Goal: Task Accomplishment & Management: Use online tool/utility

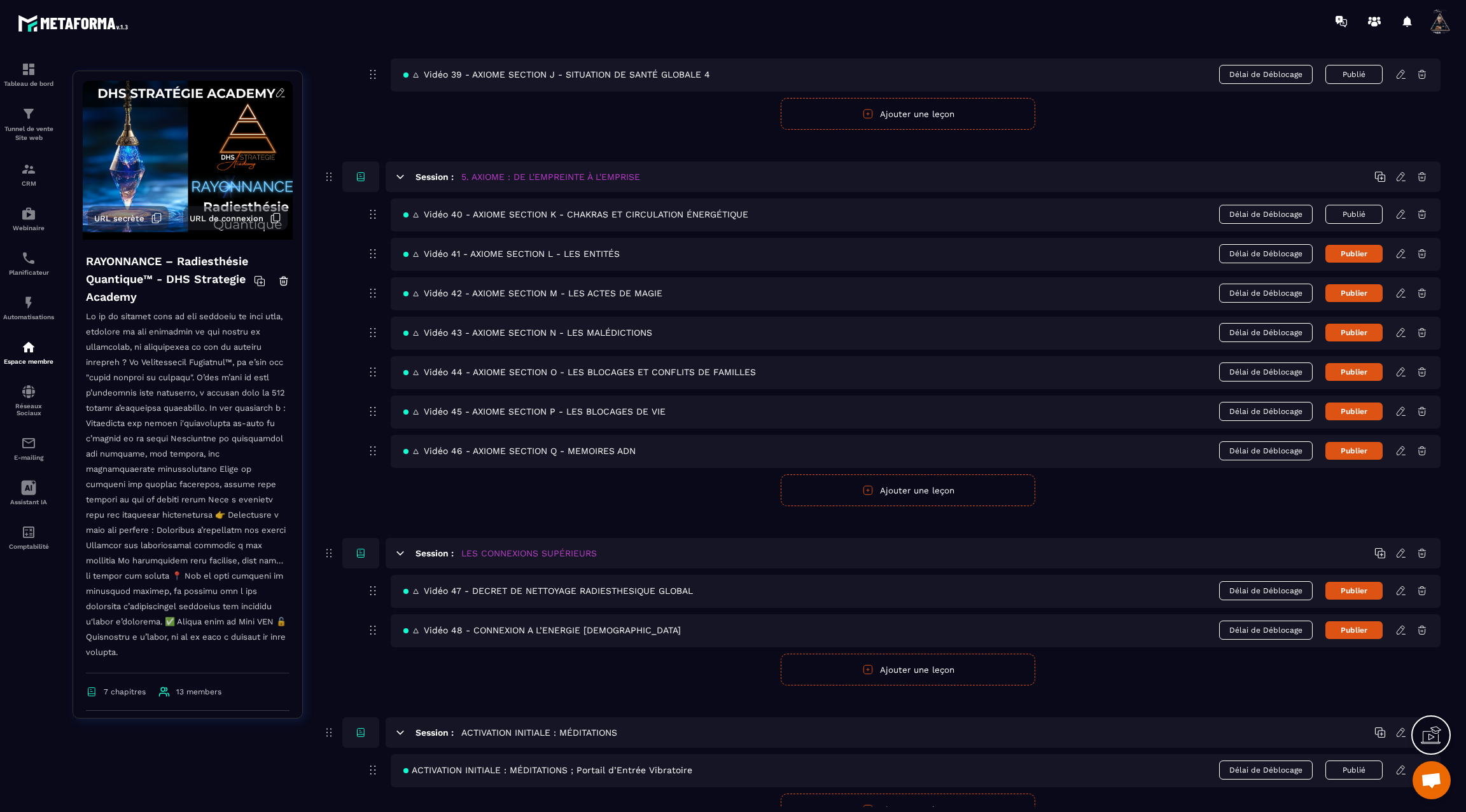
scroll to position [1910, 0]
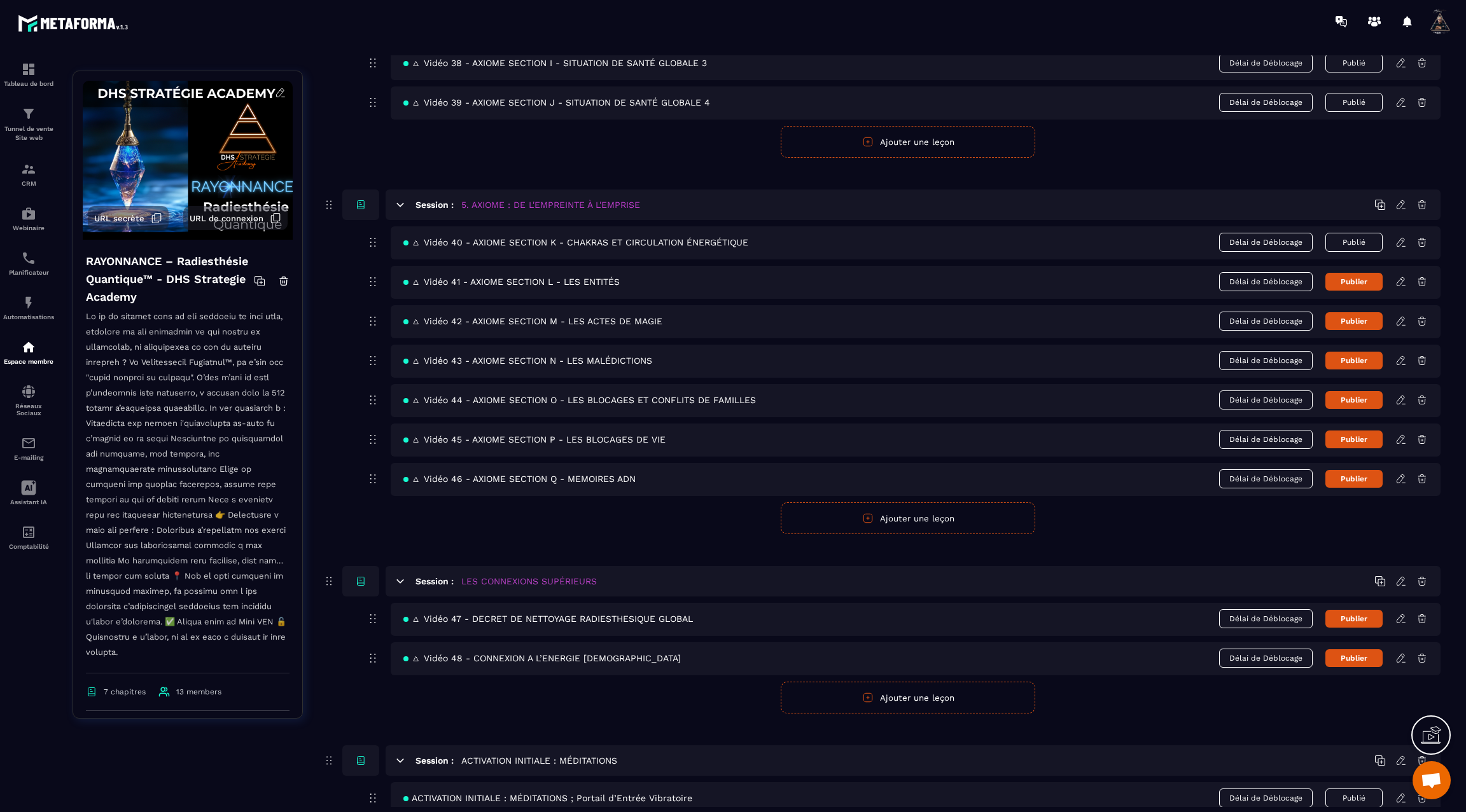
click at [1406, 276] on icon at bounding box center [1401, 281] width 11 height 11
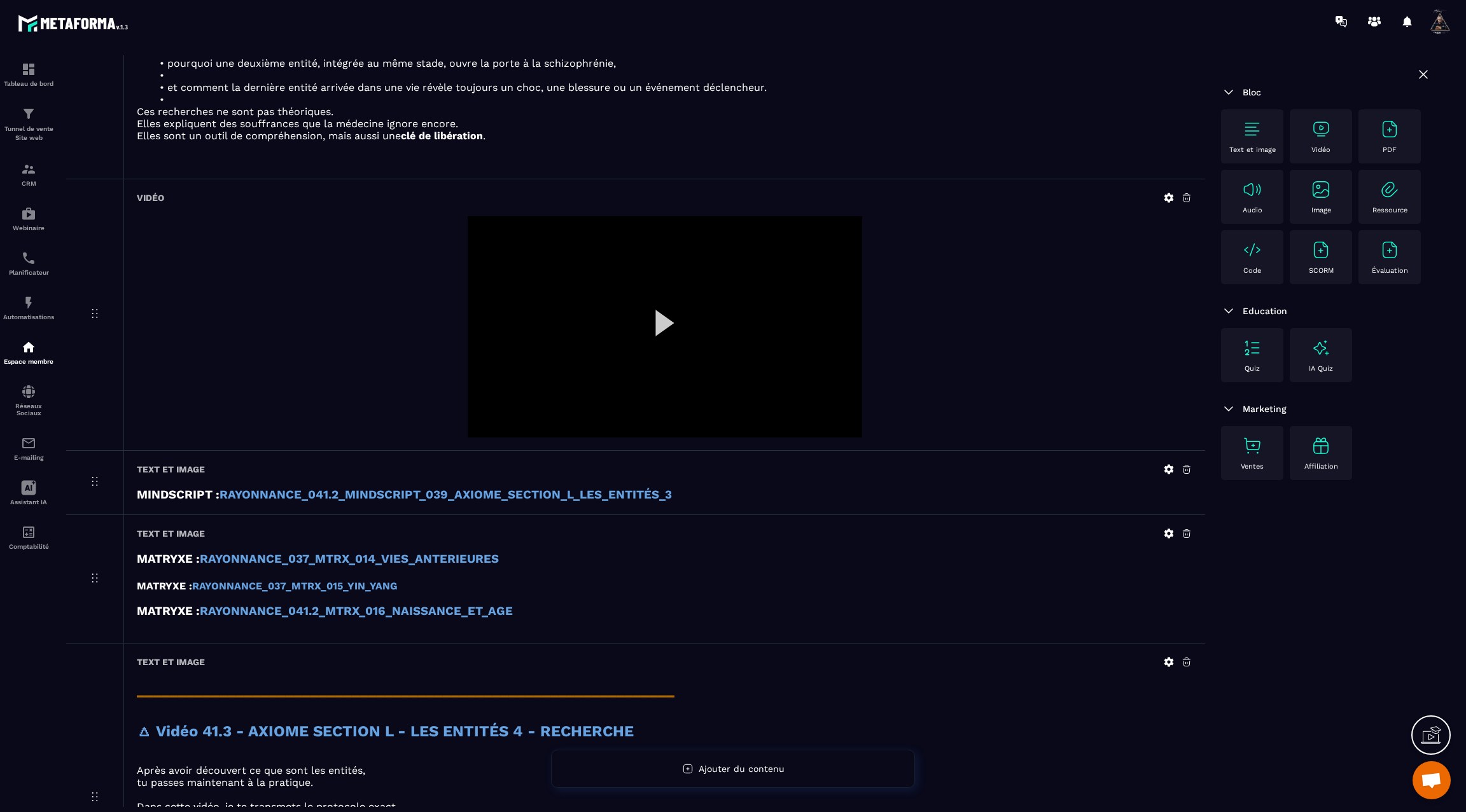
scroll to position [1924, 0]
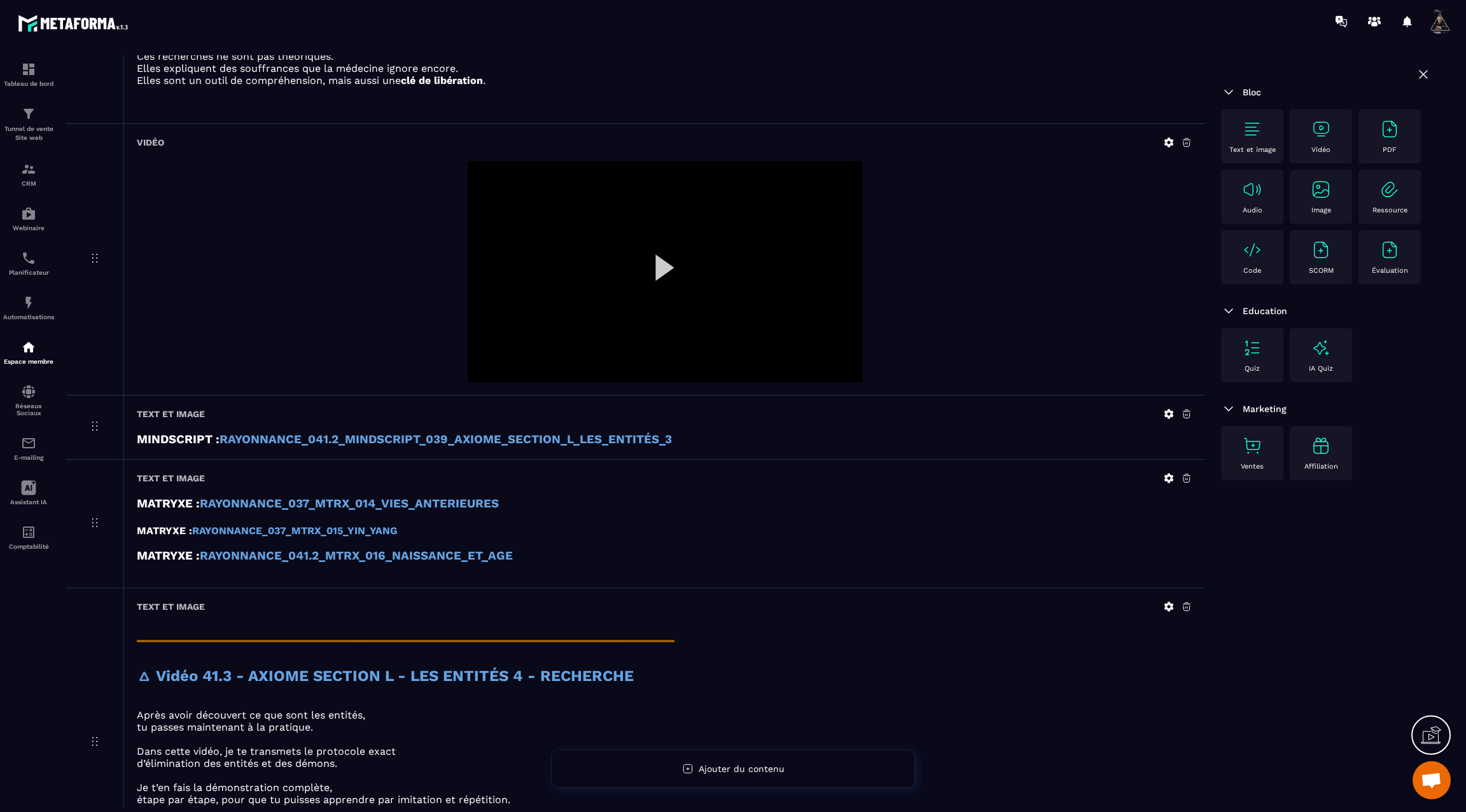
click at [1171, 473] on icon at bounding box center [1168, 478] width 10 height 10
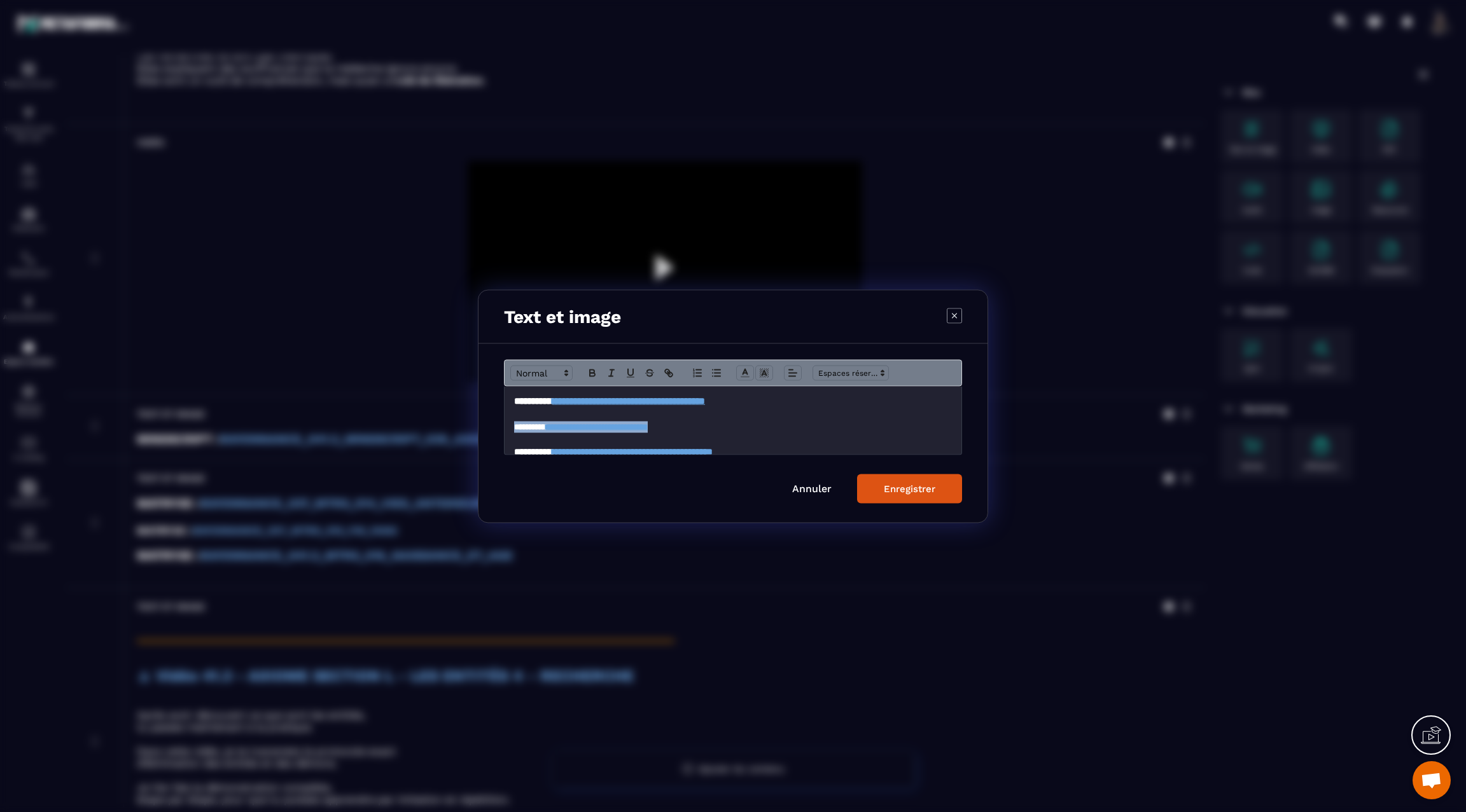
drag, startPoint x: 738, startPoint y: 427, endPoint x: 490, endPoint y: 427, distance: 248.0
click at [490, 427] on div "**********" at bounding box center [733, 433] width 509 height 178
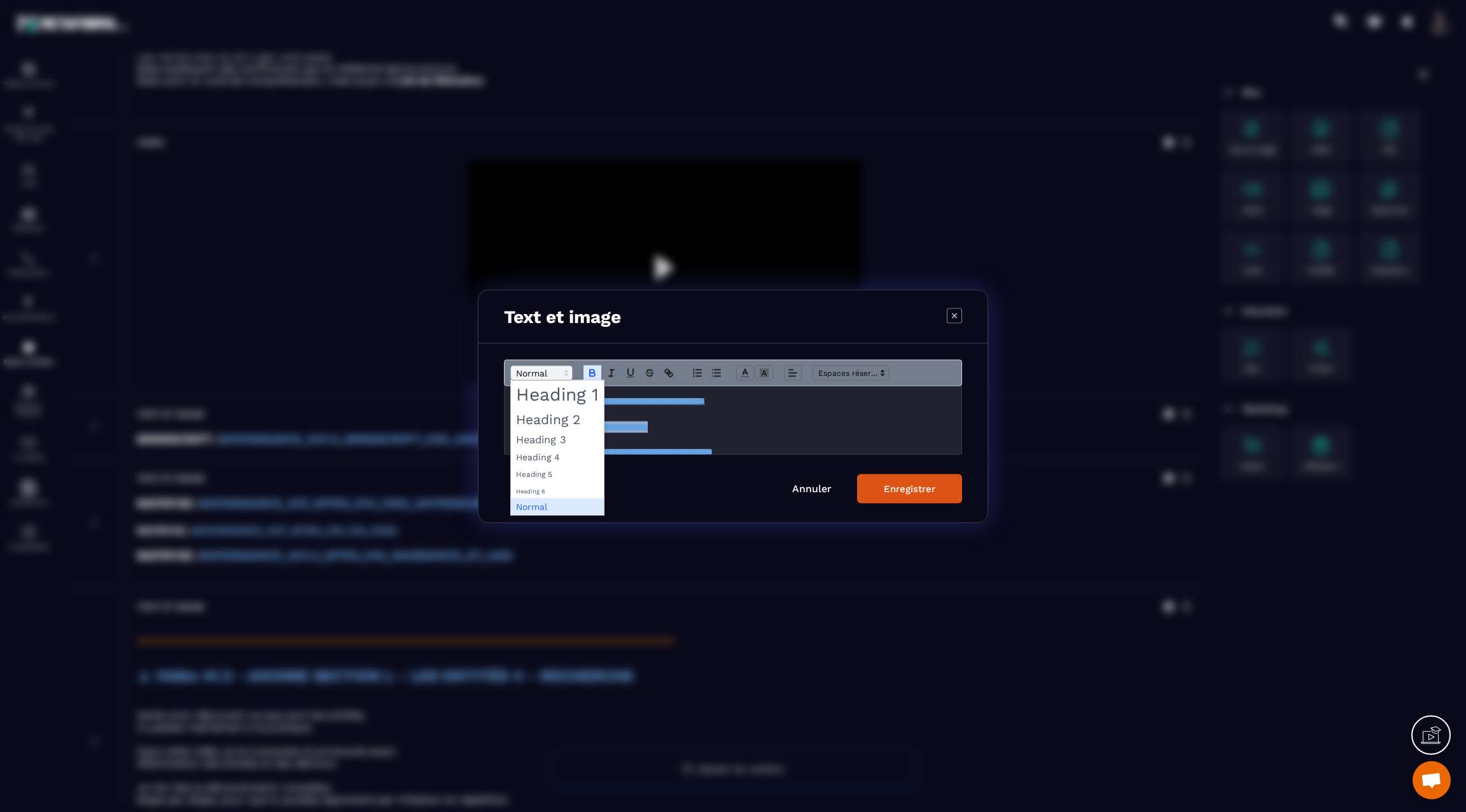
click at [533, 366] on span "Modal window" at bounding box center [541, 372] width 63 height 16
click at [538, 436] on span "Modal window" at bounding box center [557, 439] width 93 height 18
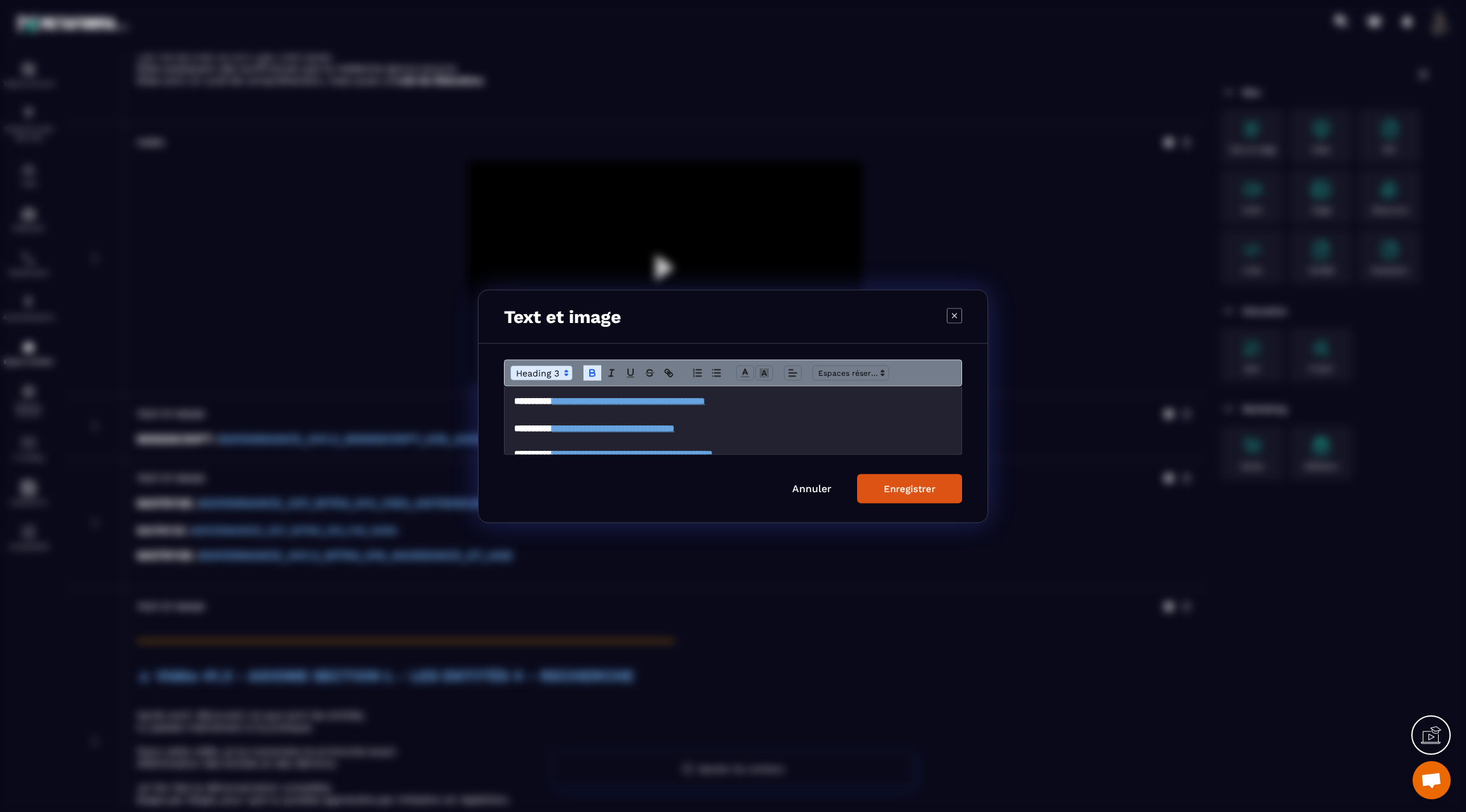
click at [934, 481] on button "Enregistrer" at bounding box center [909, 488] width 105 height 30
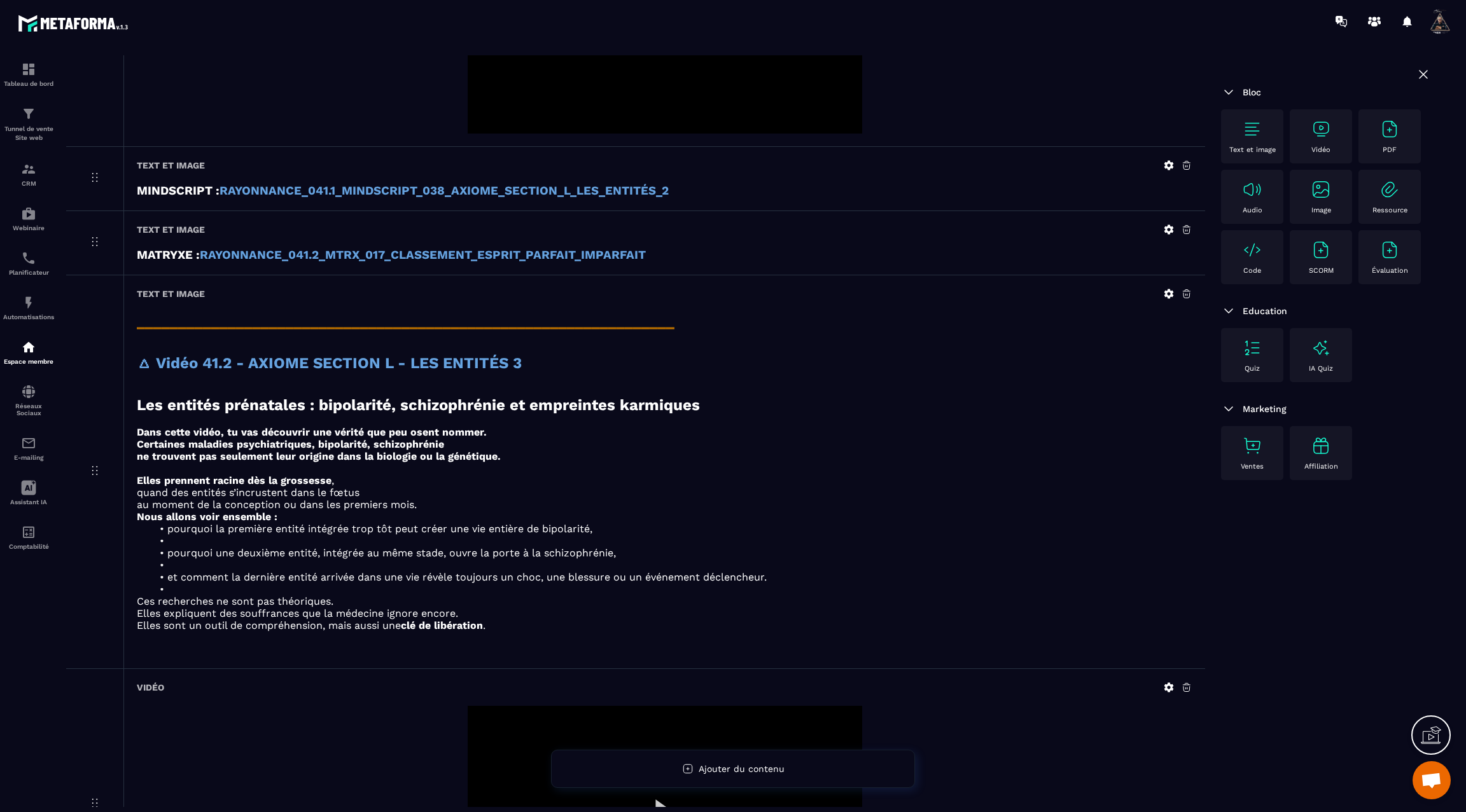
scroll to position [1376, 0]
click at [1167, 292] on icon at bounding box center [1168, 296] width 10 height 10
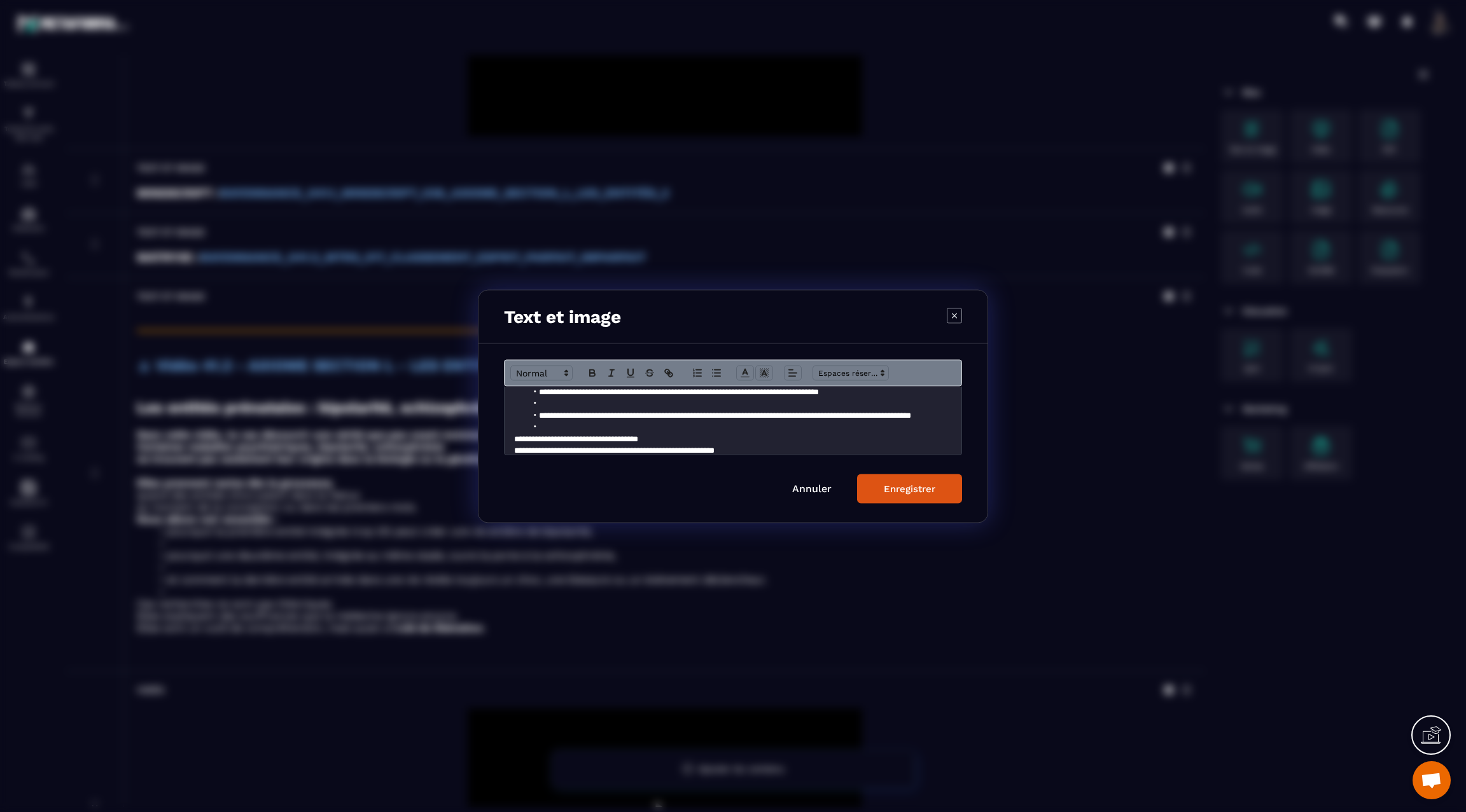
scroll to position [237, 1]
click at [570, 386] on li "Modal window" at bounding box center [739, 379] width 426 height 11
click at [564, 409] on li "Modal window" at bounding box center [739, 403] width 426 height 11
click at [567, 433] on li "Modal window" at bounding box center [739, 426] width 426 height 11
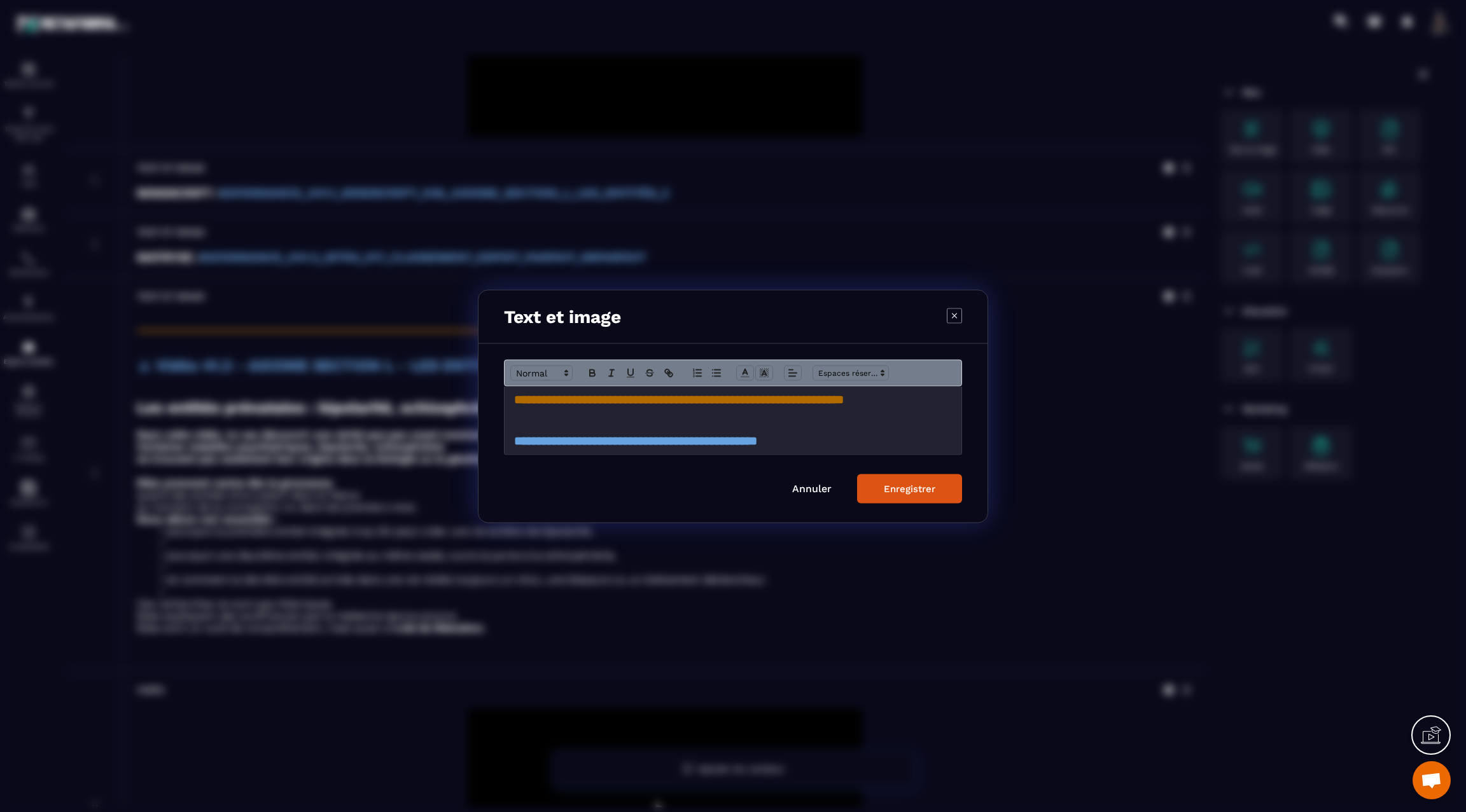
scroll to position [0, 3]
click at [916, 487] on div "Enregistrer" at bounding box center [909, 488] width 51 height 11
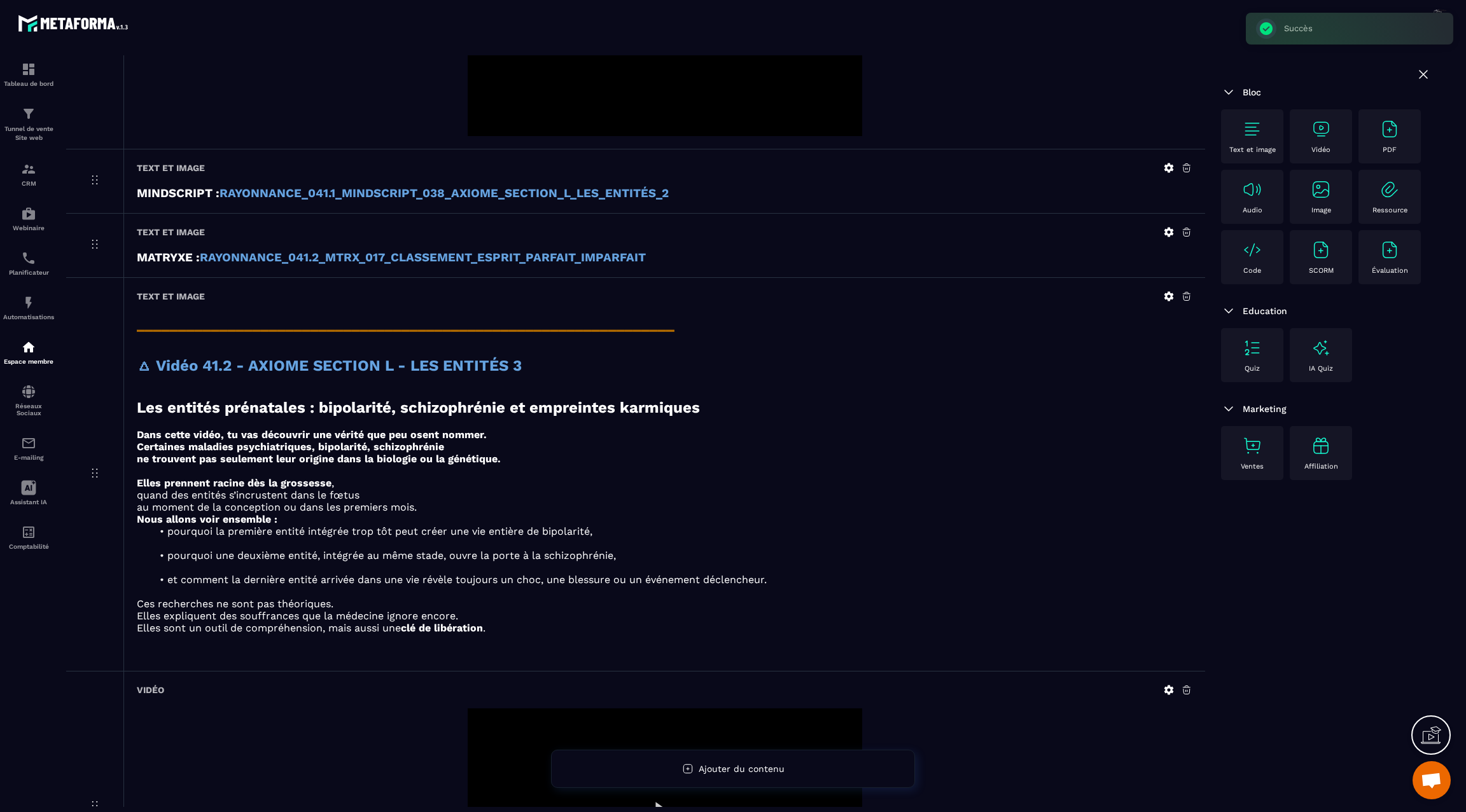
scroll to position [1384, 0]
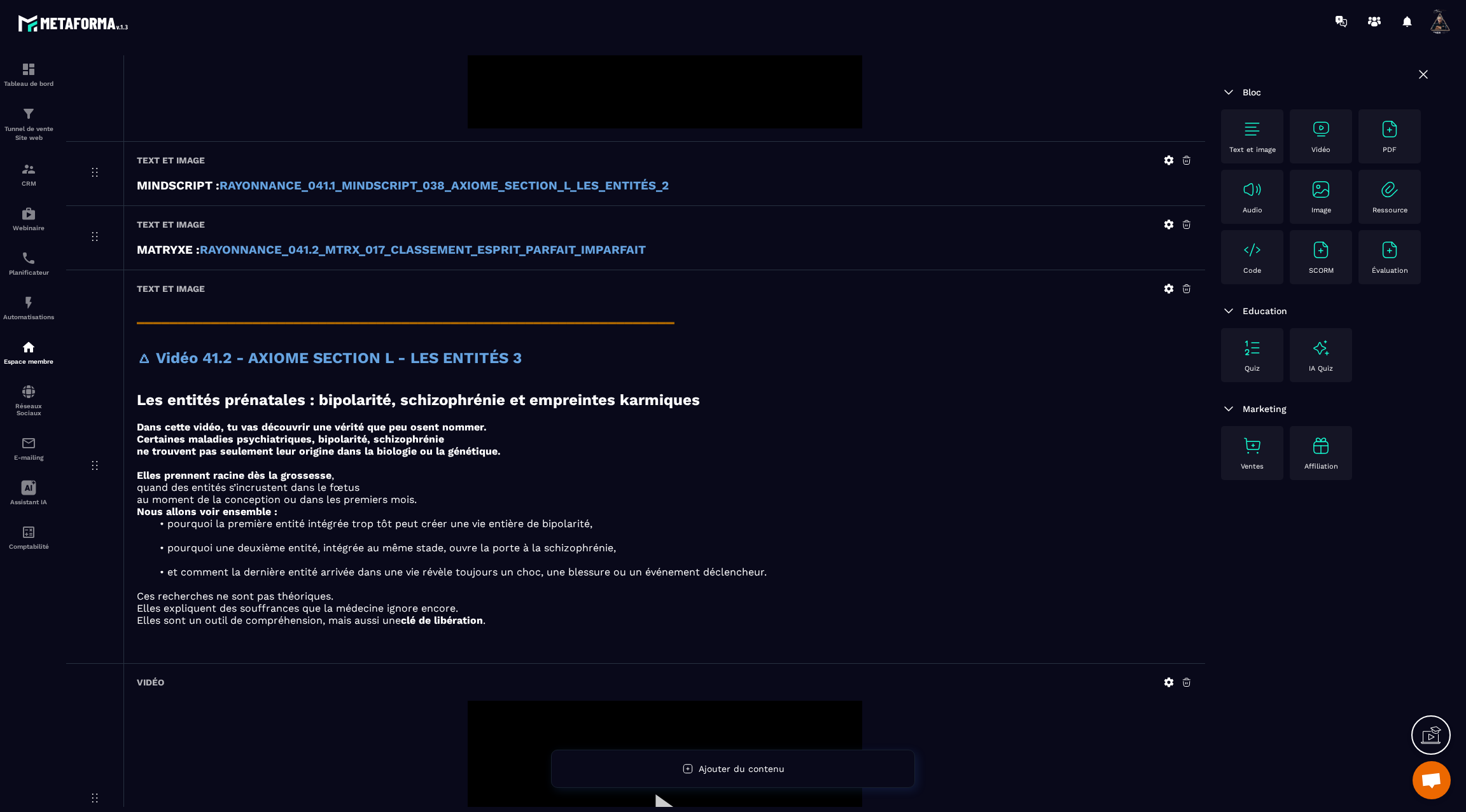
click at [1170, 284] on icon at bounding box center [1168, 288] width 10 height 10
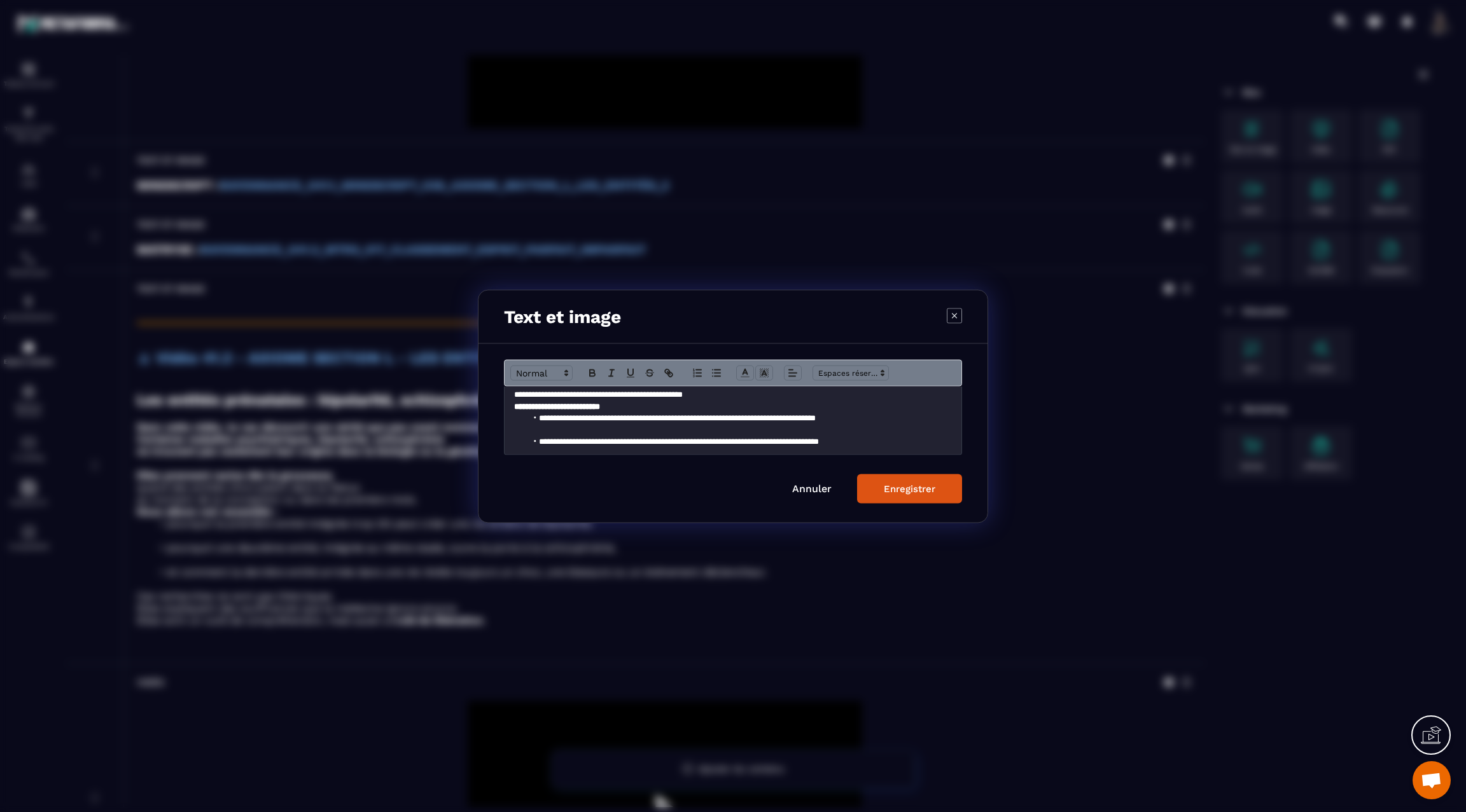
scroll to position [190, 0]
click at [760, 398] on p "**********" at bounding box center [733, 392] width 439 height 11
click at [685, 421] on p "**********" at bounding box center [733, 415] width 439 height 11
click at [895, 480] on button "Enregistrer" at bounding box center [909, 488] width 105 height 30
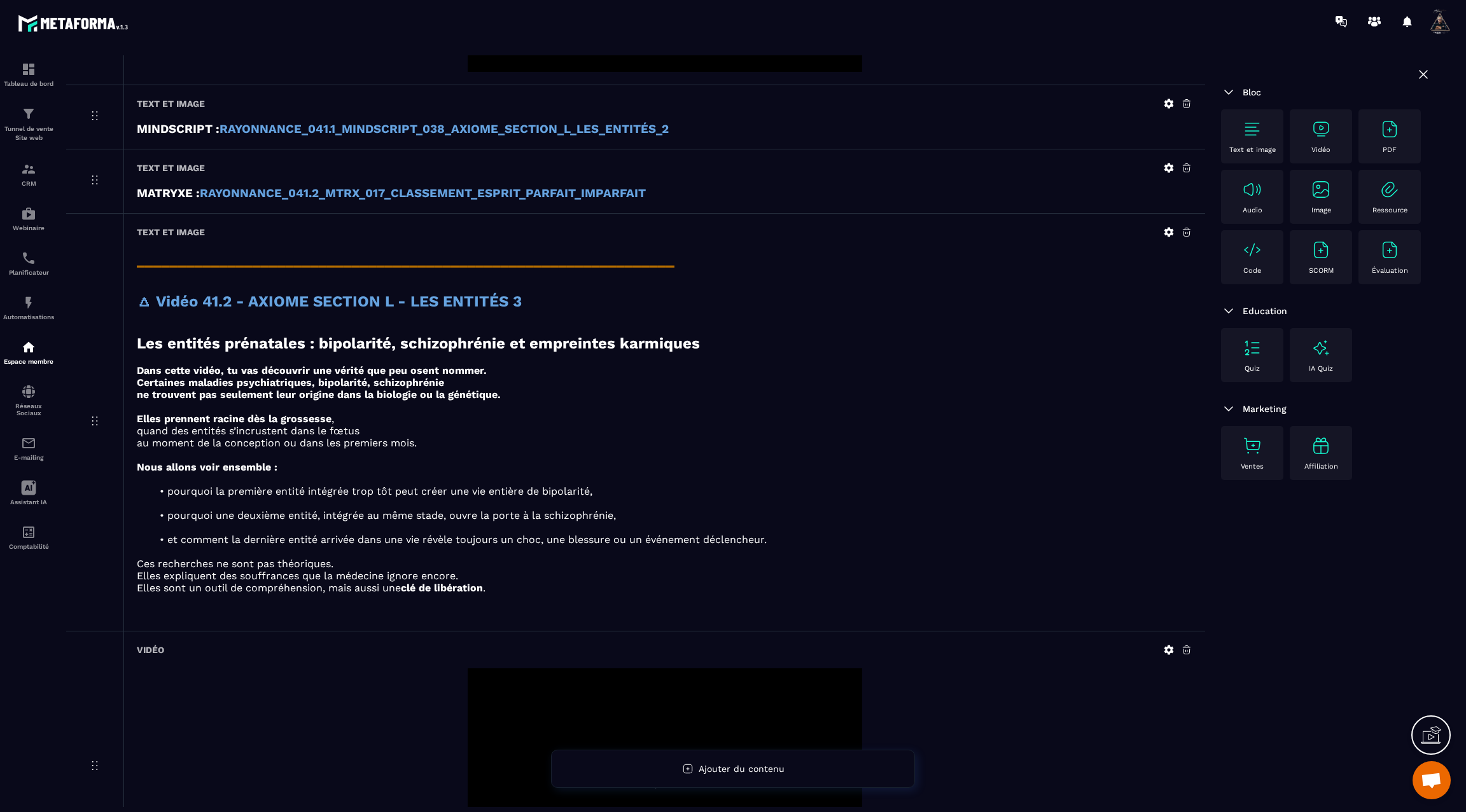
scroll to position [1433, 0]
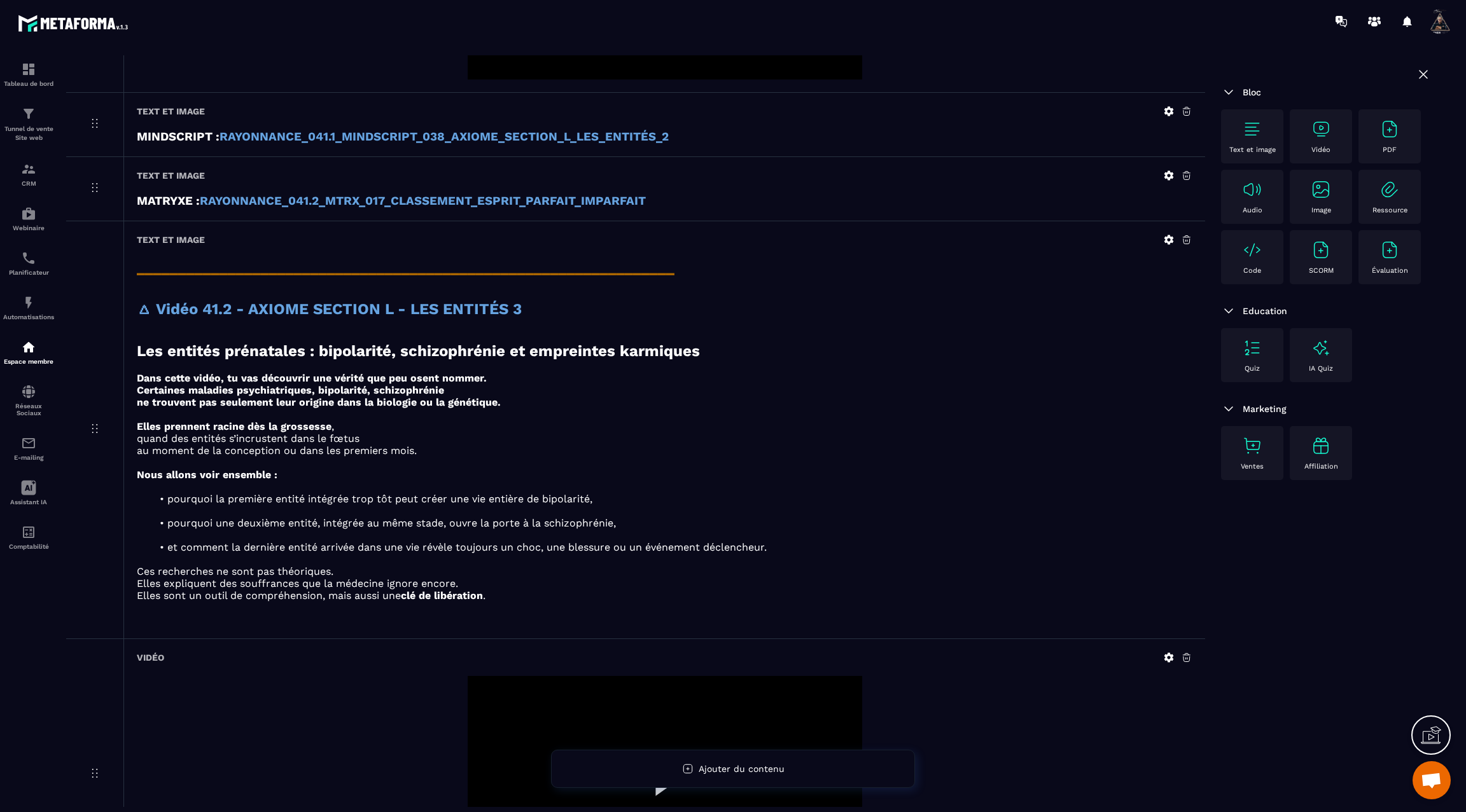
click at [1170, 234] on icon at bounding box center [1168, 239] width 11 height 11
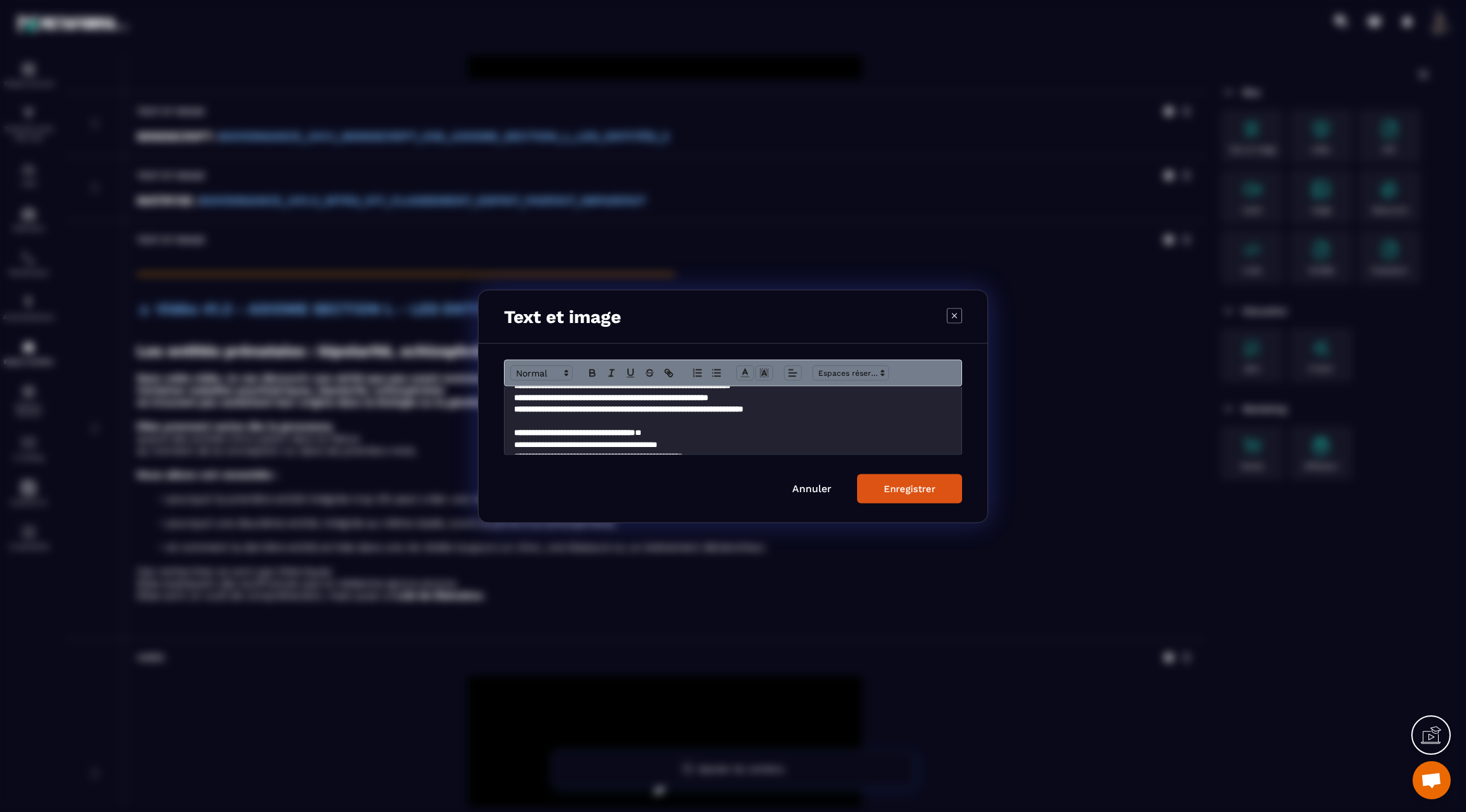
scroll to position [127, 0]
drag, startPoint x: 819, startPoint y: 427, endPoint x: 509, endPoint y: 402, distance: 311.0
click at [509, 402] on div "**********" at bounding box center [733, 420] width 457 height 68
click at [591, 367] on icon "Modal window" at bounding box center [592, 372] width 11 height 11
click at [894, 483] on div "Enregistrer" at bounding box center [909, 488] width 51 height 11
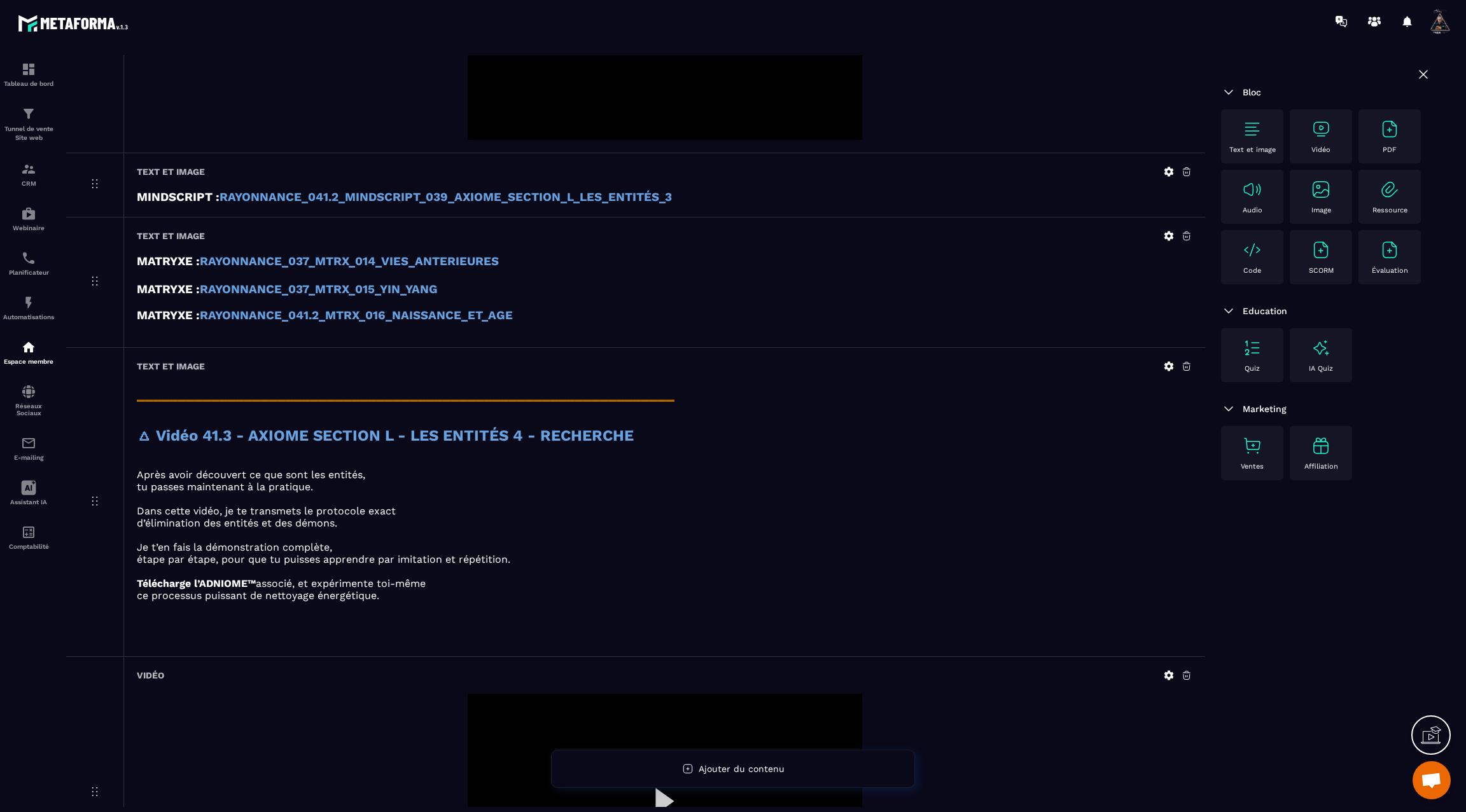
scroll to position [2172, 0]
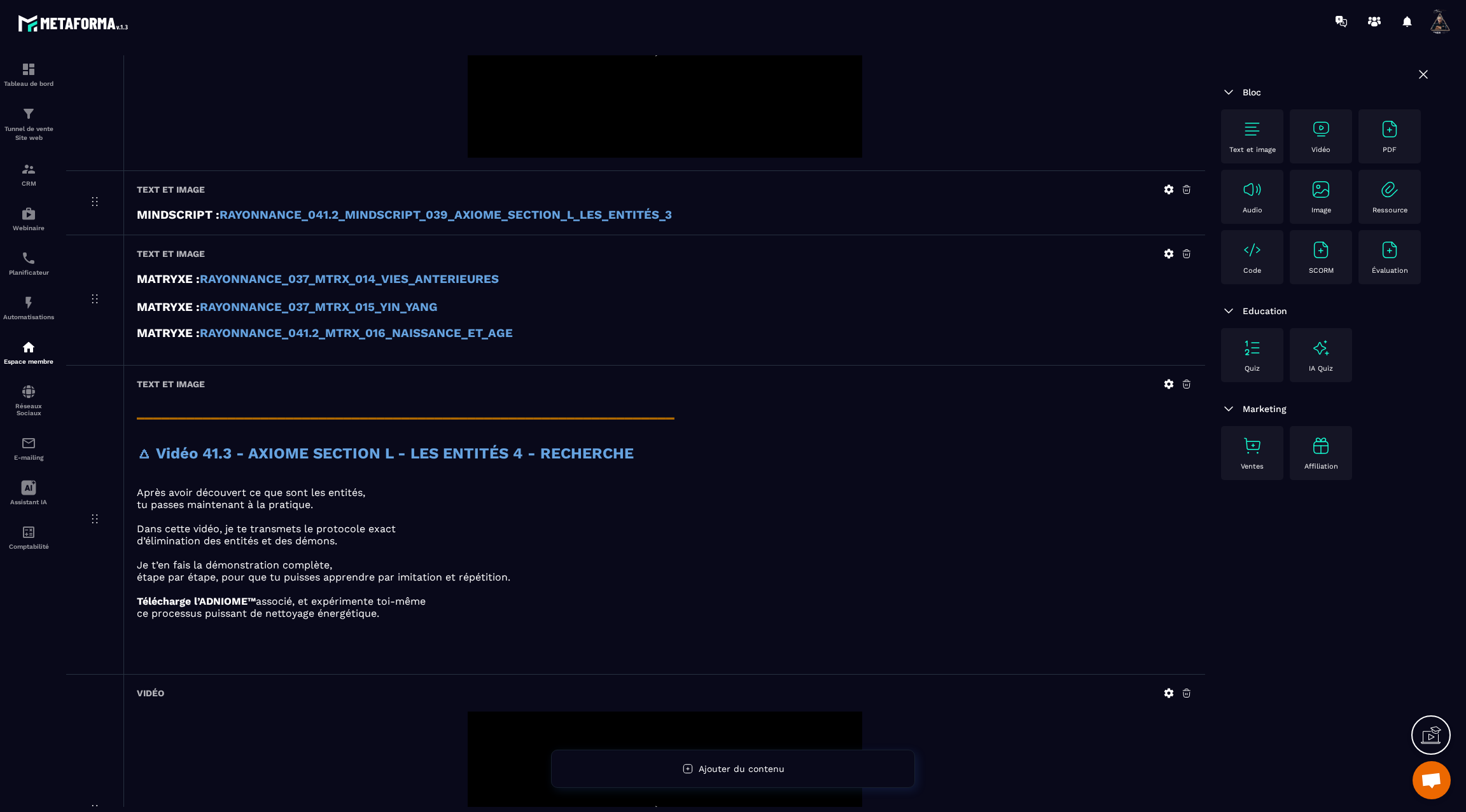
click at [774, 433] on p at bounding box center [664, 439] width 1055 height 12
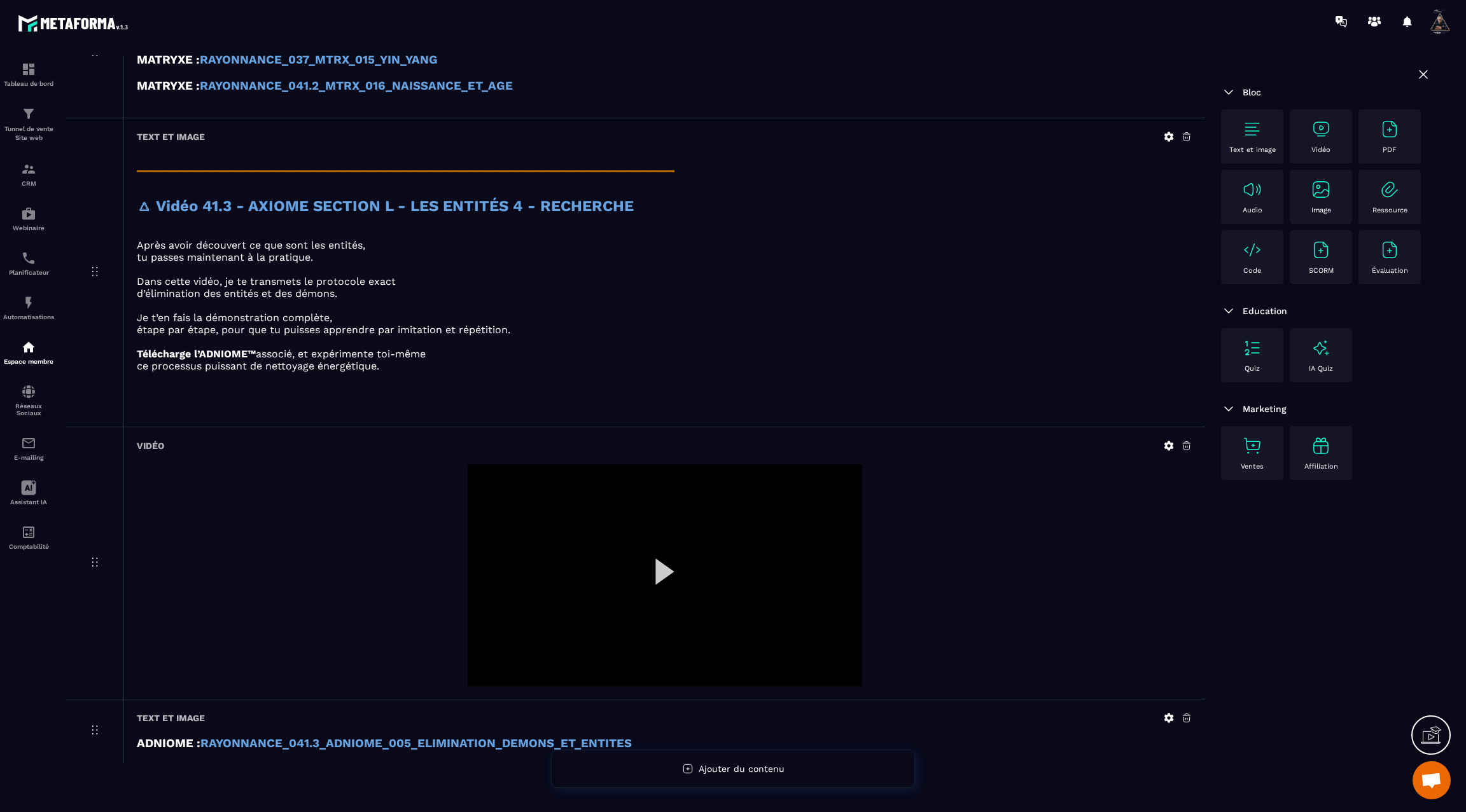
scroll to position [2420, 0]
click at [965, 491] on div at bounding box center [664, 574] width 1055 height 222
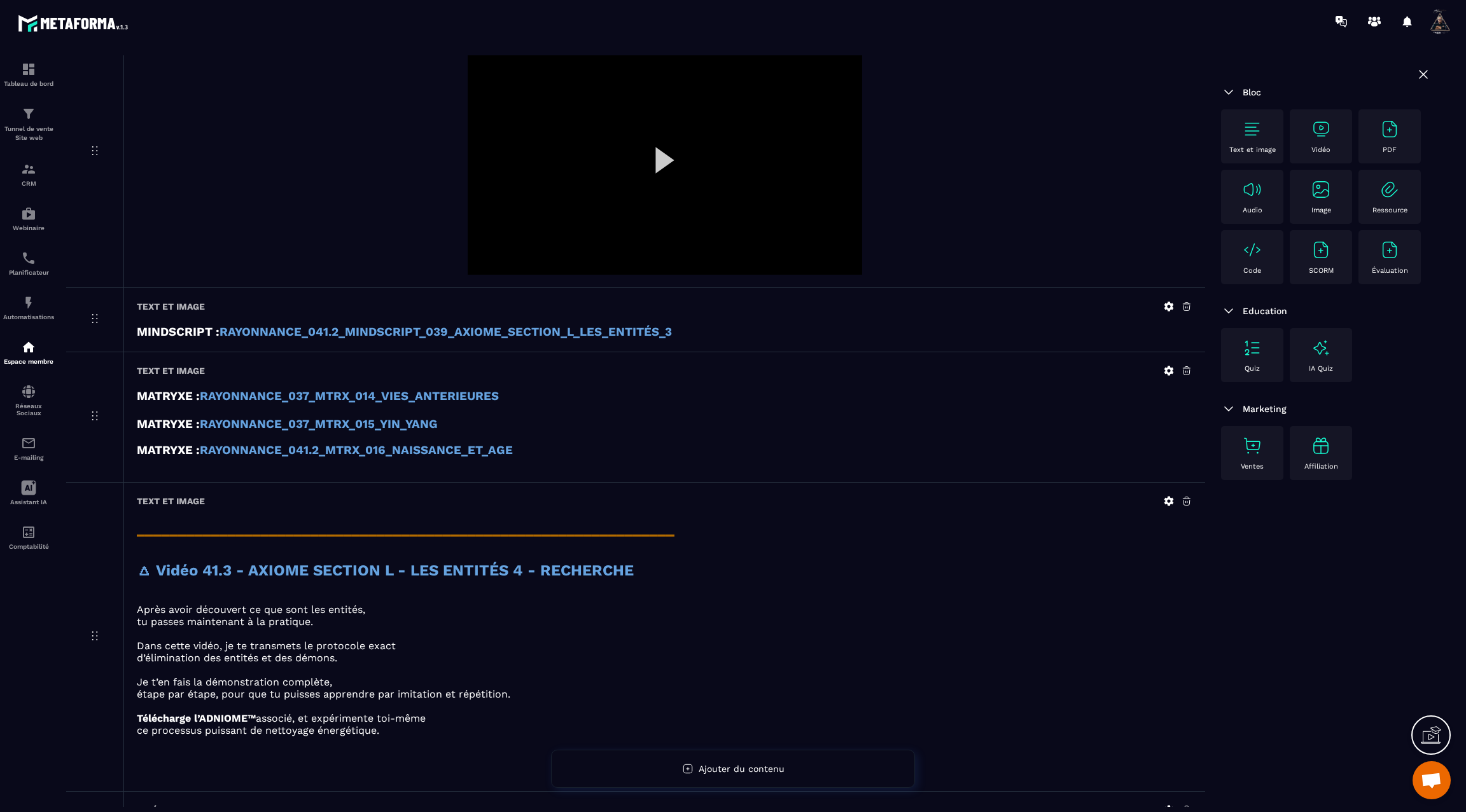
scroll to position [1770, 0]
